Goal: Task Accomplishment & Management: Manage account settings

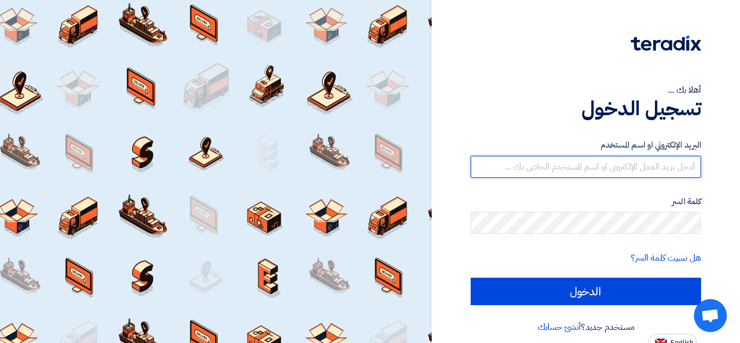
type input "[EMAIL_ADDRESS][DOMAIN_NAME]"
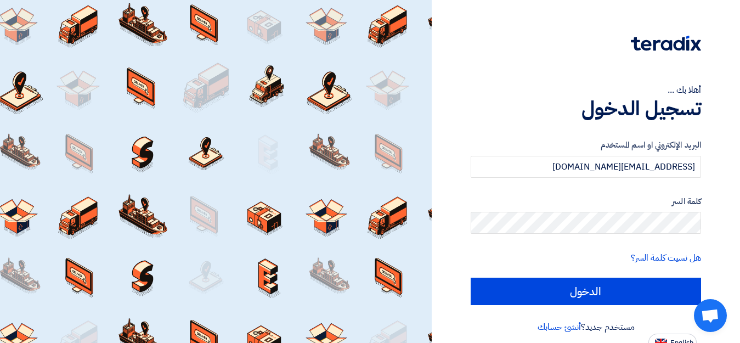
click at [541, 190] on form "البريد الإلكتروني او اسم المستخدم [EMAIL_ADDRESS][DOMAIN_NAME] كلمة السر هل نسي…" at bounding box center [586, 222] width 230 height 166
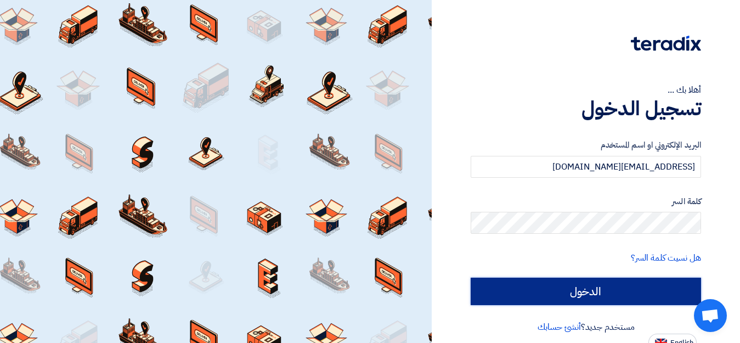
click at [582, 283] on input "الدخول" at bounding box center [586, 290] width 230 height 27
click at [599, 291] on input "الدخول" at bounding box center [586, 290] width 230 height 27
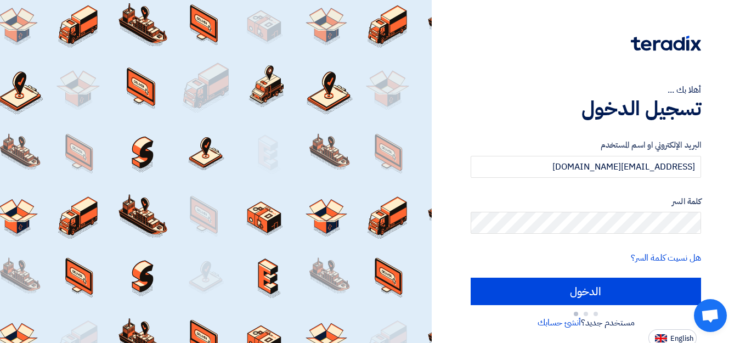
click at [589, 266] on form "البريد الإلكتروني او اسم المستخدم [EMAIL_ADDRESS][DOMAIN_NAME] كلمة السر هل نسي…" at bounding box center [586, 230] width 230 height 183
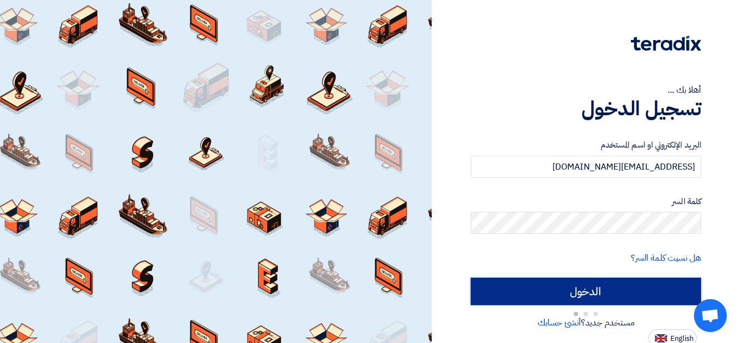
click at [591, 290] on input "الدخول" at bounding box center [586, 290] width 230 height 27
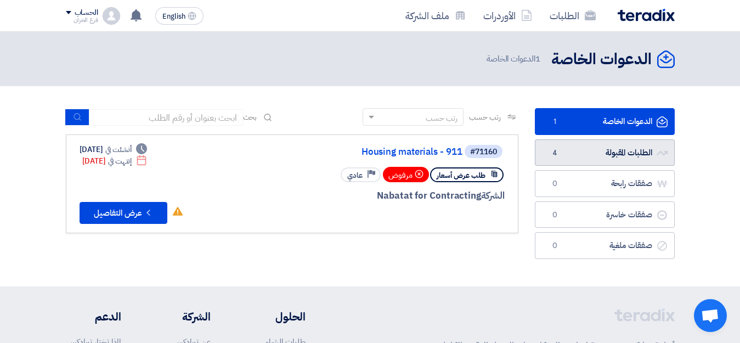
click at [585, 152] on link "الطلبات المقبولة الطلبات المقبولة 4" at bounding box center [605, 152] width 140 height 27
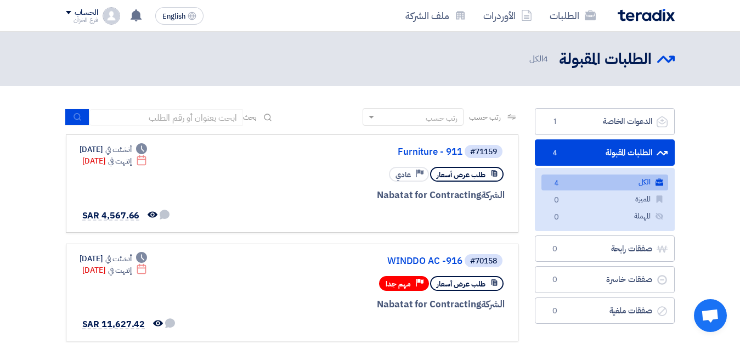
click at [716, 196] on section "الدعوات الخاصة الدعوات الخاصة 1 الطلبات المقبولة الطلبات المقبولة 4 الكل الكل 4…" at bounding box center [370, 339] width 740 height 506
